Goal: Information Seeking & Learning: Find specific fact

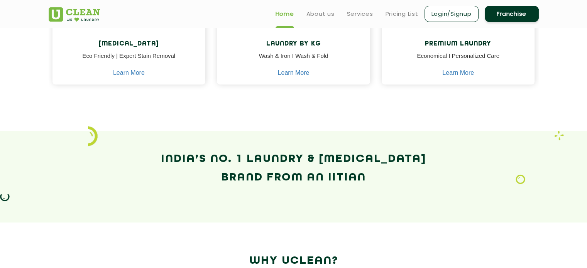
scroll to position [270, 0]
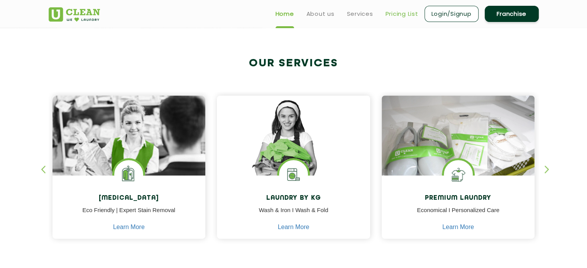
click at [403, 10] on link "Pricing List" at bounding box center [401, 13] width 33 height 9
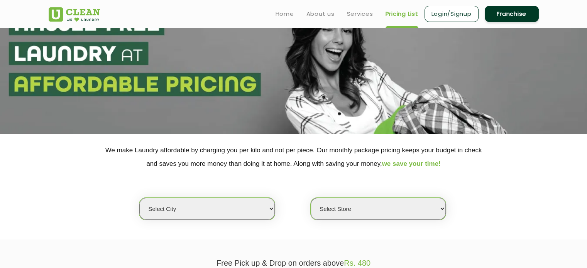
scroll to position [116, 0]
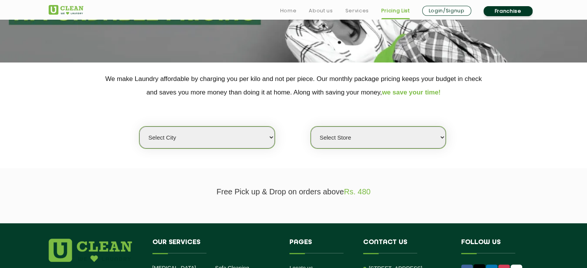
click at [235, 143] on select "Select city [GEOGRAPHIC_DATA] [GEOGRAPHIC_DATA] [GEOGRAPHIC_DATA] [GEOGRAPHIC_D…" at bounding box center [206, 138] width 135 height 22
select select "8"
click at [139, 127] on select "Select city [GEOGRAPHIC_DATA] [GEOGRAPHIC_DATA] [GEOGRAPHIC_DATA] [GEOGRAPHIC_D…" at bounding box center [206, 138] width 135 height 22
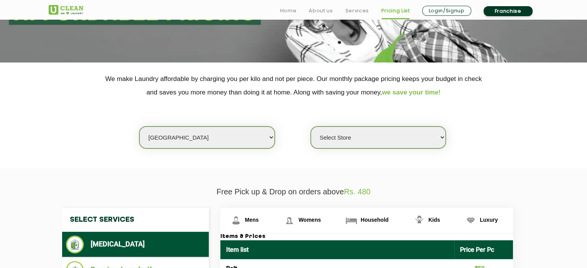
click at [372, 133] on select "Select Store [GEOGRAPHIC_DATA] [GEOGRAPHIC_DATA] [GEOGRAPHIC_DATA] [GEOGRAPHIC_…" at bounding box center [378, 138] width 135 height 22
select select "386"
click at [311, 127] on select "Select Store [GEOGRAPHIC_DATA] [GEOGRAPHIC_DATA] [GEOGRAPHIC_DATA] [GEOGRAPHIC_…" at bounding box center [378, 138] width 135 height 22
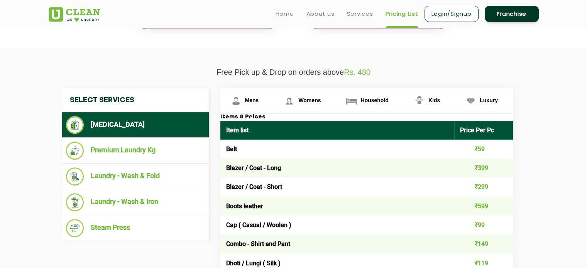
scroll to position [231, 0]
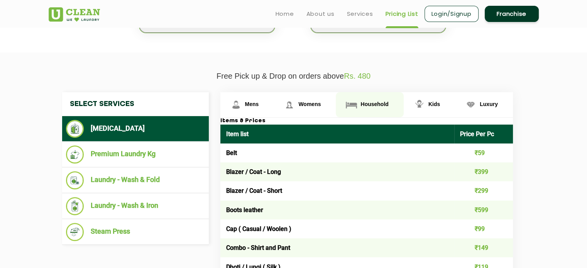
click at [363, 104] on span "Household" at bounding box center [374, 104] width 28 height 6
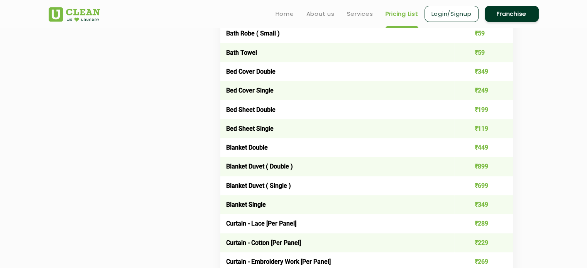
scroll to position [540, 0]
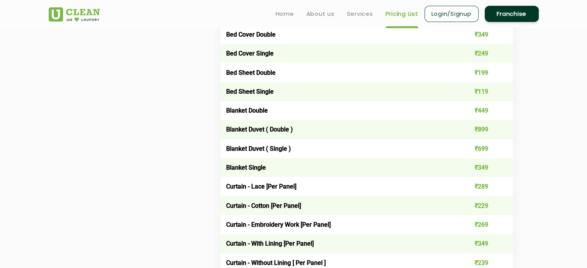
click at [249, 110] on td "Blanket Double" at bounding box center [337, 110] width 234 height 19
click at [273, 130] on td "Blanket Duvet ( Double )" at bounding box center [337, 129] width 234 height 19
drag, startPoint x: 250, startPoint y: 129, endPoint x: 296, endPoint y: 132, distance: 46.0
click at [296, 132] on td "Blanket Duvet ( Double )" at bounding box center [337, 129] width 234 height 19
click at [452, 122] on td "Blanket Duvet ( Double )" at bounding box center [337, 129] width 234 height 19
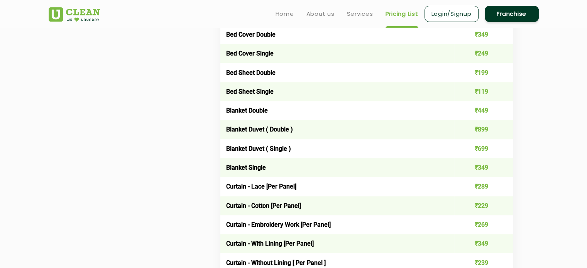
click at [491, 109] on td "₹449" at bounding box center [483, 110] width 59 height 19
drag, startPoint x: 274, startPoint y: 110, endPoint x: 217, endPoint y: 109, distance: 57.1
click at [253, 141] on td "Blanket Duvet ( Single )" at bounding box center [337, 148] width 234 height 19
drag, startPoint x: 224, startPoint y: 111, endPoint x: 485, endPoint y: 105, distance: 260.5
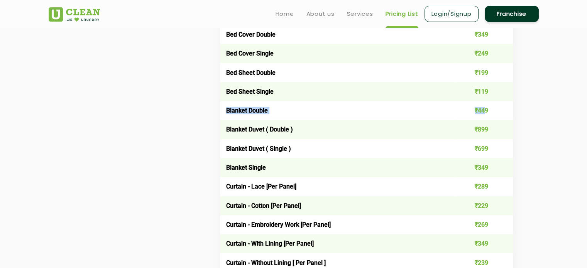
click at [485, 105] on tr "Blanket Double ₹449" at bounding box center [366, 110] width 292 height 19
click at [269, 128] on td "Blanket Duvet ( Double )" at bounding box center [337, 129] width 234 height 19
drag, startPoint x: 264, startPoint y: 129, endPoint x: 221, endPoint y: 130, distance: 42.8
click at [221, 130] on td "Blanket Duvet ( Double )" at bounding box center [337, 129] width 234 height 19
copy td "Blanket Duvet"
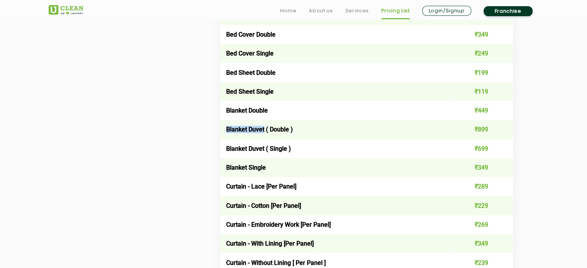
scroll to position [579, 0]
